Goal: Find specific page/section: Find specific page/section

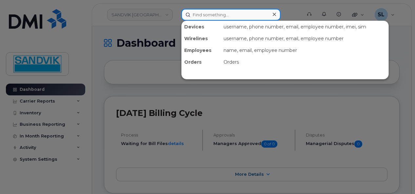
click at [213, 16] on input at bounding box center [230, 15] width 99 height 12
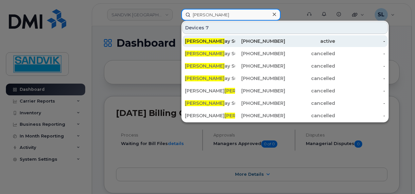
type input "[PERSON_NAME]"
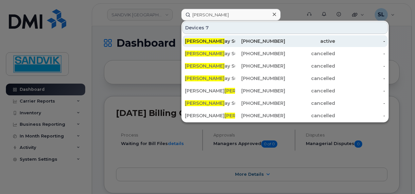
click at [206, 41] on div "[PERSON_NAME] Summerhayes" at bounding box center [210, 41] width 50 height 7
